Goal: Information Seeking & Learning: Learn about a topic

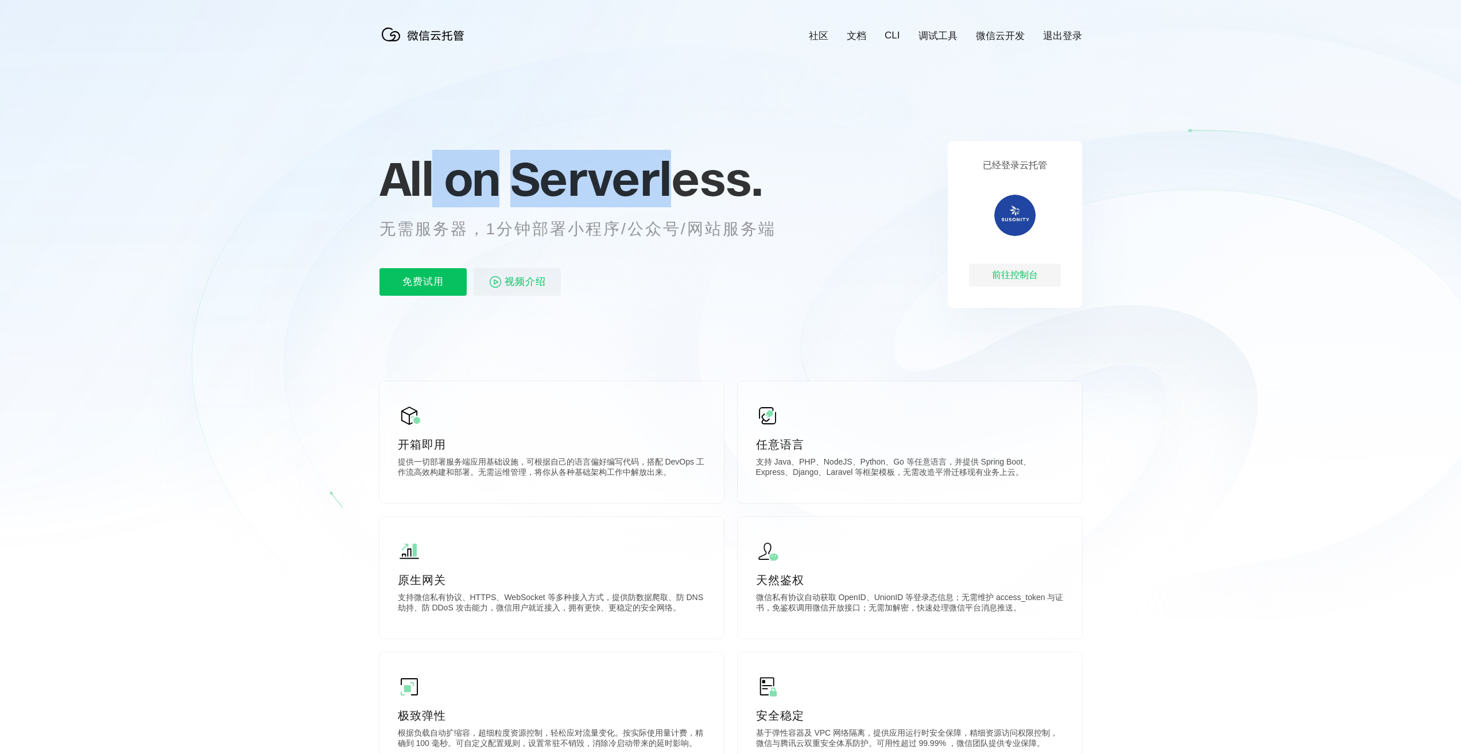
scroll to position [0, 2041]
click at [680, 184] on span "Serverless." at bounding box center [636, 178] width 252 height 57
drag, startPoint x: 675, startPoint y: 184, endPoint x: 430, endPoint y: 193, distance: 245.3
click at [430, 193] on p "All on Serverless." at bounding box center [591, 178] width 425 height 51
click at [430, 193] on span "All on" at bounding box center [439, 178] width 120 height 57
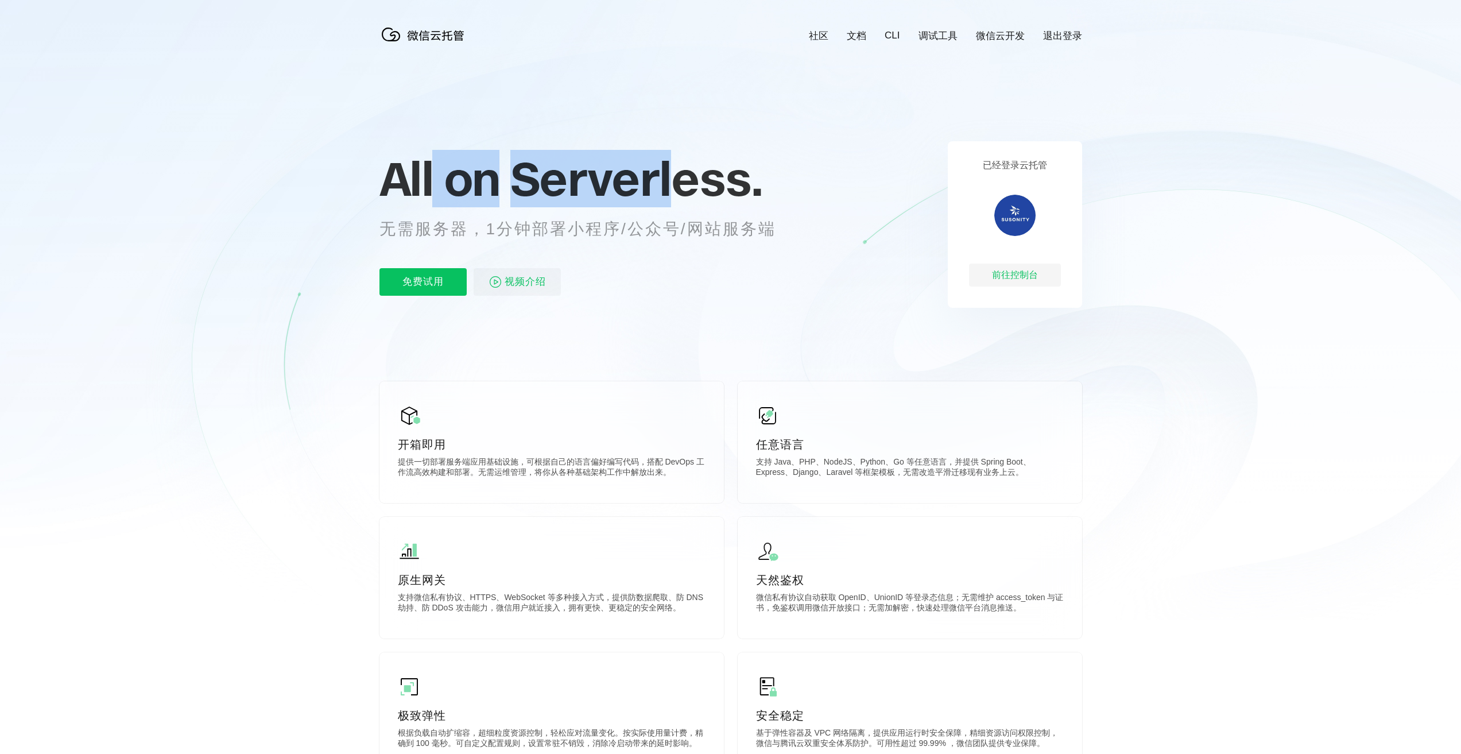
drag, startPoint x: 430, startPoint y: 193, endPoint x: 677, endPoint y: 184, distance: 247.6
click at [677, 184] on p "All on Serverless." at bounding box center [591, 178] width 425 height 51
click at [674, 183] on span "Serverless." at bounding box center [636, 178] width 252 height 57
drag, startPoint x: 674, startPoint y: 183, endPoint x: 429, endPoint y: 185, distance: 245.1
click at [429, 185] on p "All on Serverless." at bounding box center [591, 178] width 425 height 51
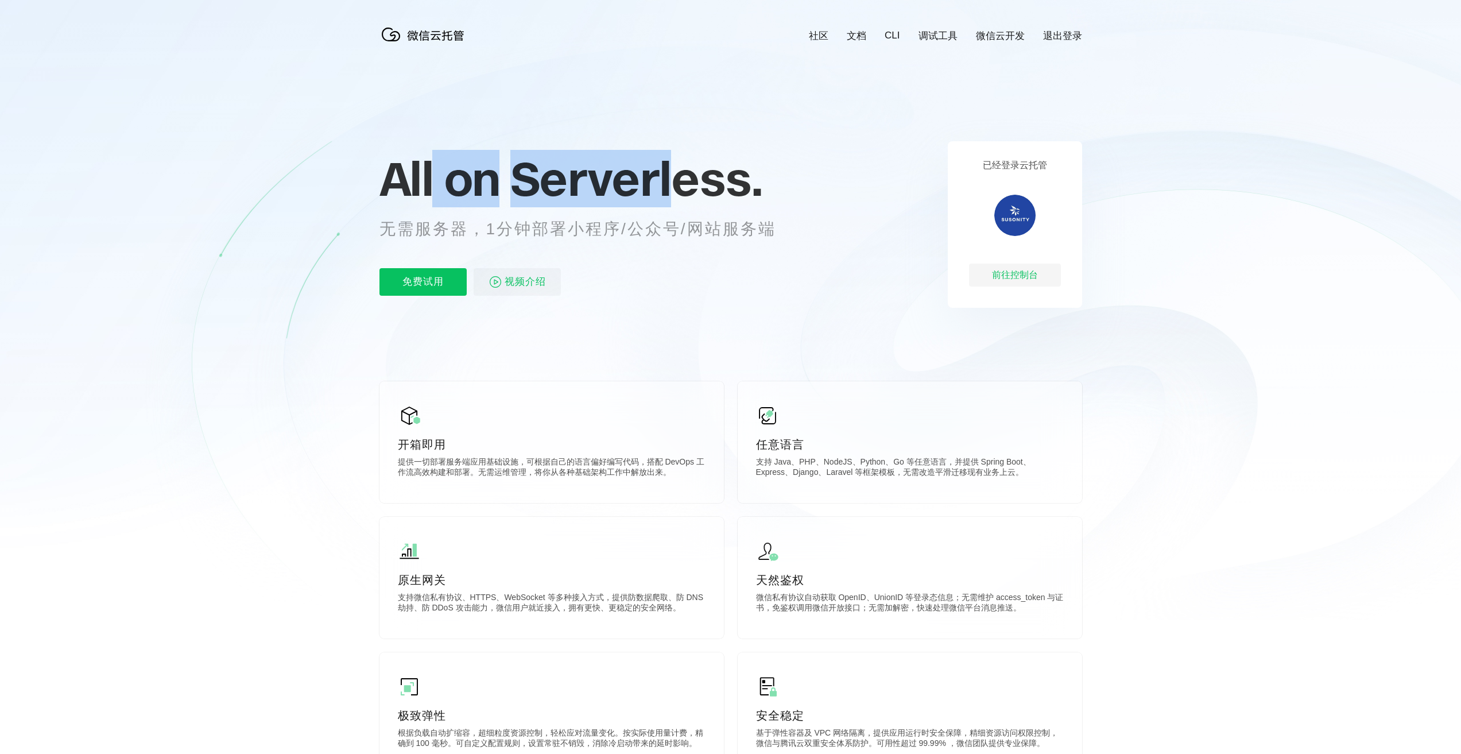
click at [429, 185] on span "All on" at bounding box center [439, 178] width 120 height 57
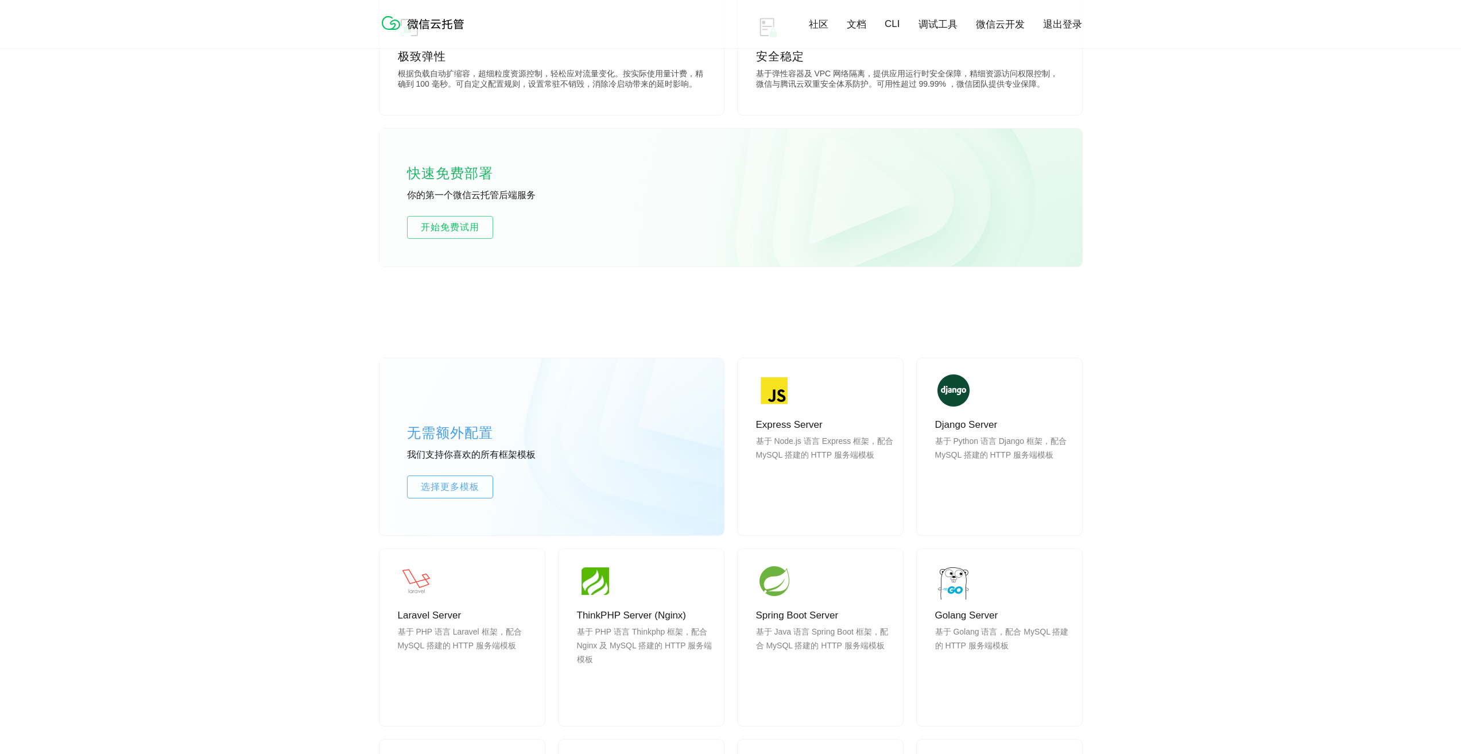
scroll to position [631, 0]
